Goal: Transaction & Acquisition: Download file/media

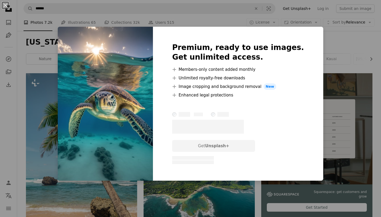
scroll to position [358, 0]
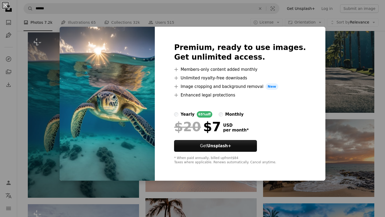
click at [44, 58] on div "An X shape Premium, ready to use images. Get unlimited access. A plus sign Memb…" at bounding box center [192, 108] width 385 height 217
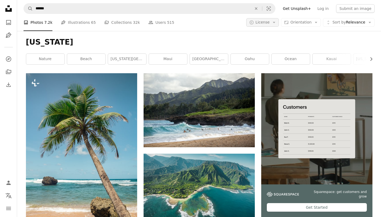
click at [279, 25] on button "A copyright icon © License Arrow down" at bounding box center [262, 22] width 33 height 9
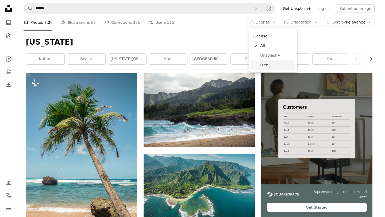
click at [270, 68] on span "Free" at bounding box center [277, 65] width 33 height 5
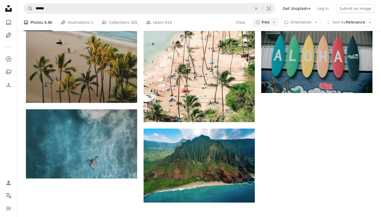
scroll to position [788, 0]
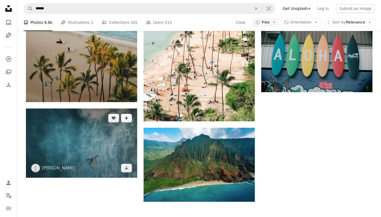
click at [127, 119] on icon "Add to Collection" at bounding box center [126, 118] width 3 height 3
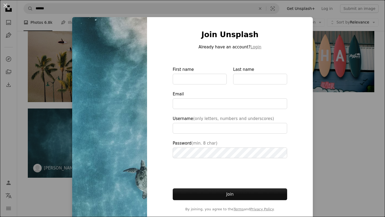
click at [57, 134] on div "An X shape Join Unsplash Already have an account? Login First name Last name Em…" at bounding box center [192, 108] width 385 height 217
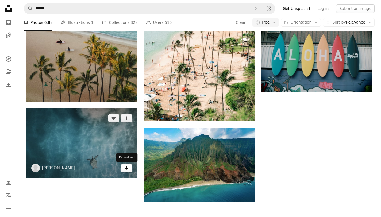
click at [128, 170] on link "Arrow pointing down" at bounding box center [126, 168] width 11 height 9
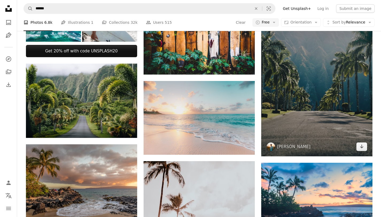
scroll to position [234, 0]
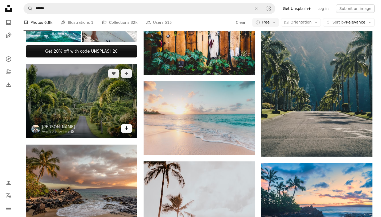
click at [127, 127] on icon "Arrow pointing down" at bounding box center [126, 128] width 4 height 6
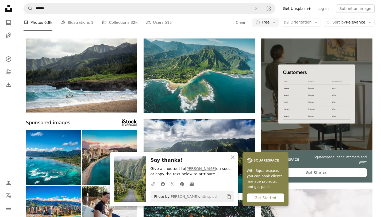
scroll to position [36, 0]
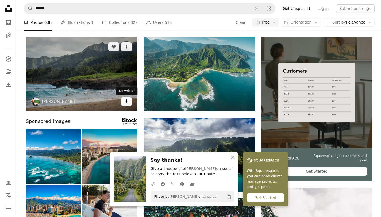
click at [129, 103] on link "Arrow pointing down" at bounding box center [126, 101] width 11 height 9
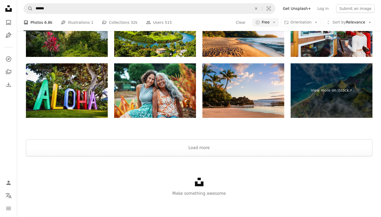
scroll to position [1018, 0]
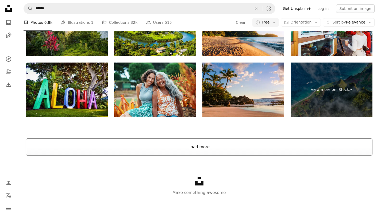
click at [213, 148] on button "Load more" at bounding box center [199, 147] width 347 height 17
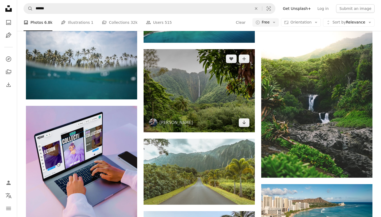
scroll to position [923, 0]
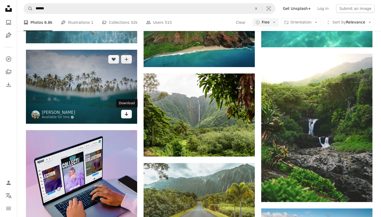
click at [128, 115] on icon "Arrow pointing down" at bounding box center [126, 114] width 4 height 6
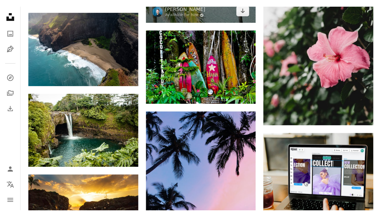
scroll to position [1688, 0]
